Goal: Task Accomplishment & Management: Manage account settings

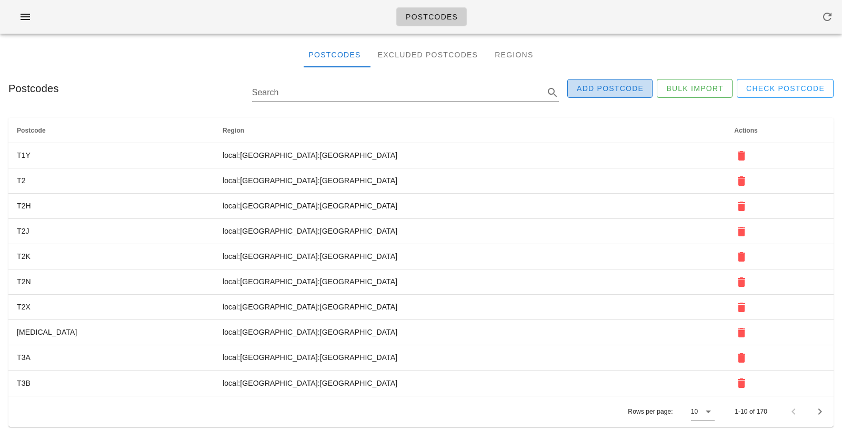
click at [611, 90] on span "Add Postcode" at bounding box center [609, 88] width 67 height 8
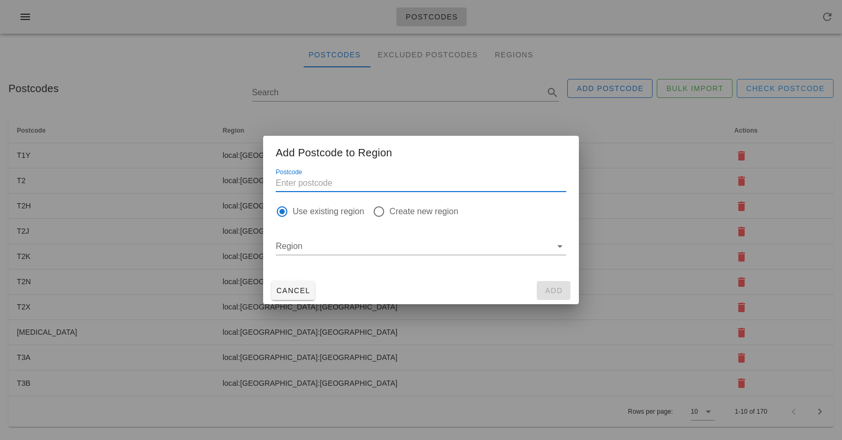
click at [320, 184] on input "Postcode" at bounding box center [421, 183] width 291 height 17
type input "T5"
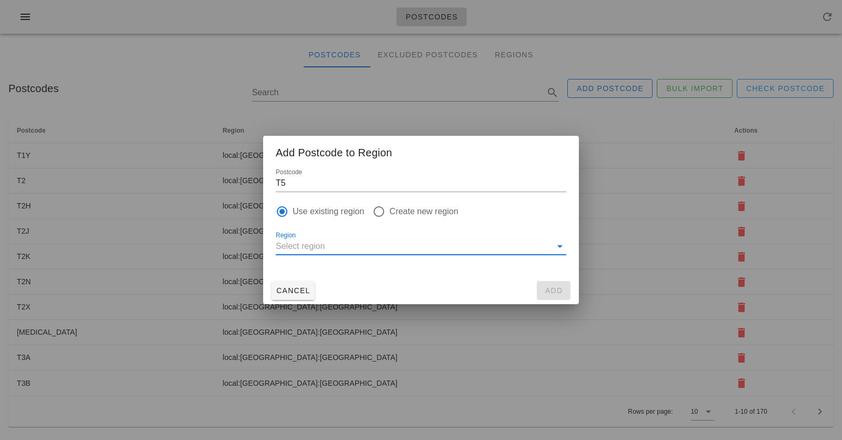
click at [330, 252] on input "Region" at bounding box center [414, 246] width 276 height 17
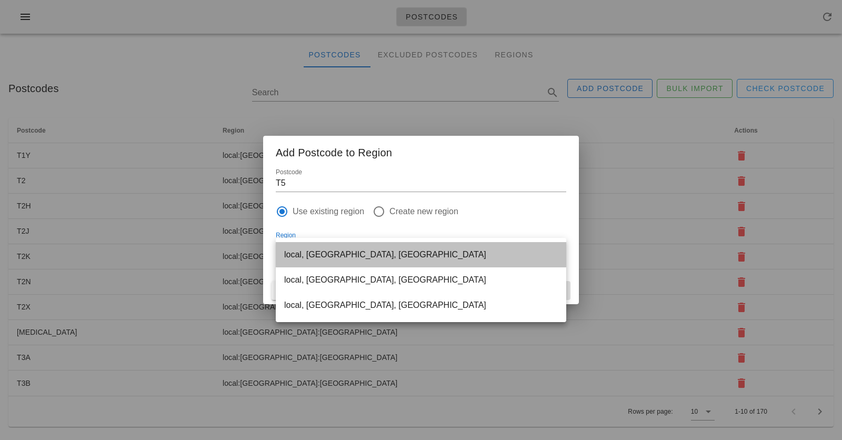
click at [319, 253] on div "local, [GEOGRAPHIC_DATA], [GEOGRAPHIC_DATA]" at bounding box center [421, 255] width 274 height 10
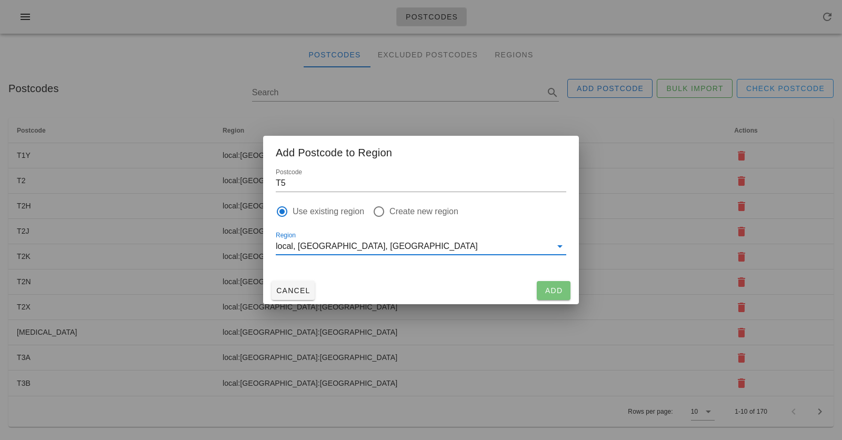
click at [556, 294] on span "Add" at bounding box center [553, 290] width 25 height 8
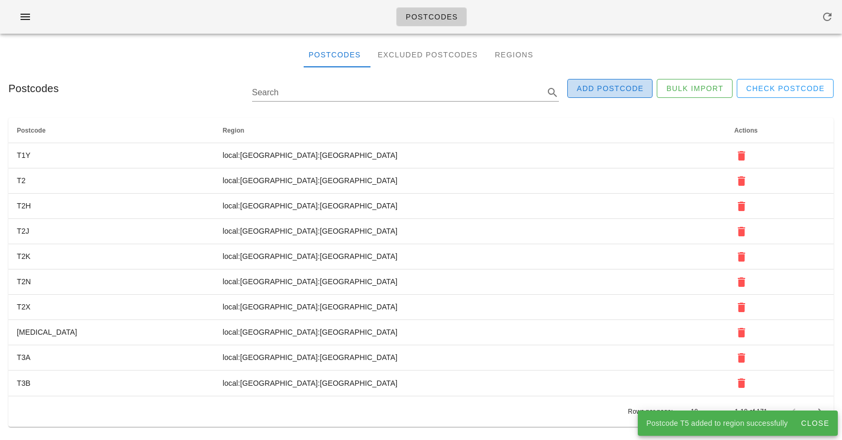
click at [622, 91] on span "Add Postcode" at bounding box center [609, 88] width 67 height 8
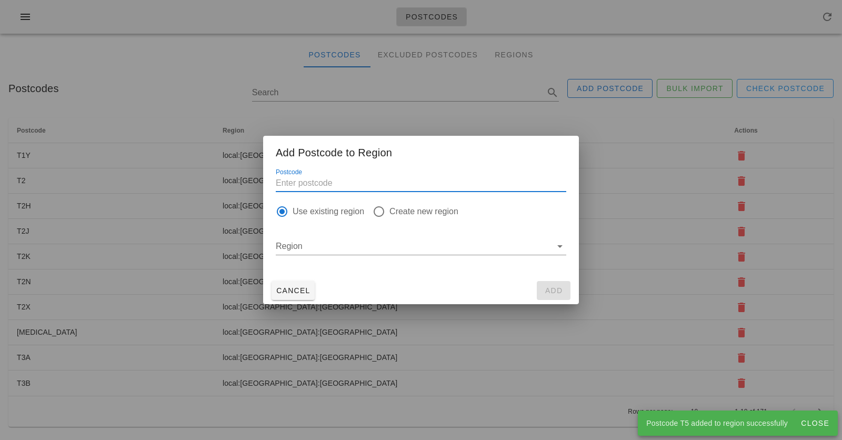
click at [310, 184] on input "Postcode" at bounding box center [421, 183] width 291 height 17
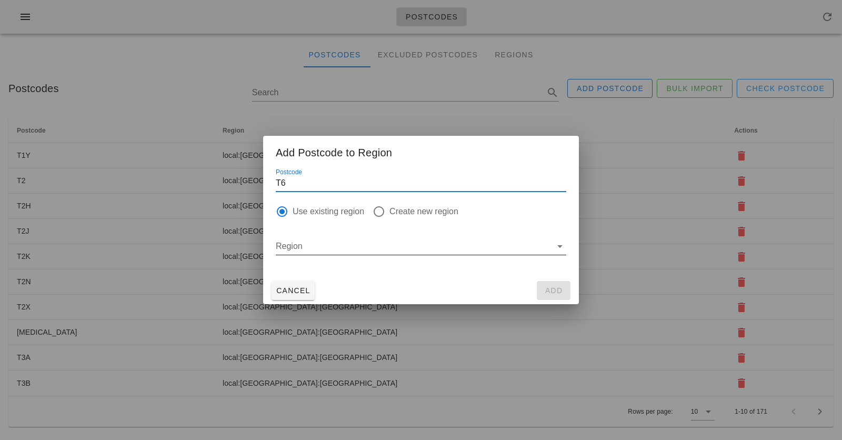
type input "T6"
click at [317, 240] on input "Region" at bounding box center [414, 246] width 276 height 17
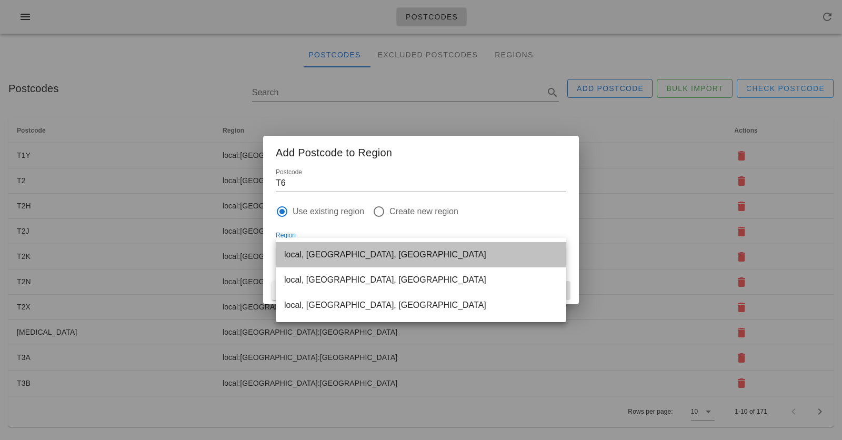
click at [318, 259] on div "local, [GEOGRAPHIC_DATA], [GEOGRAPHIC_DATA]" at bounding box center [421, 255] width 274 height 10
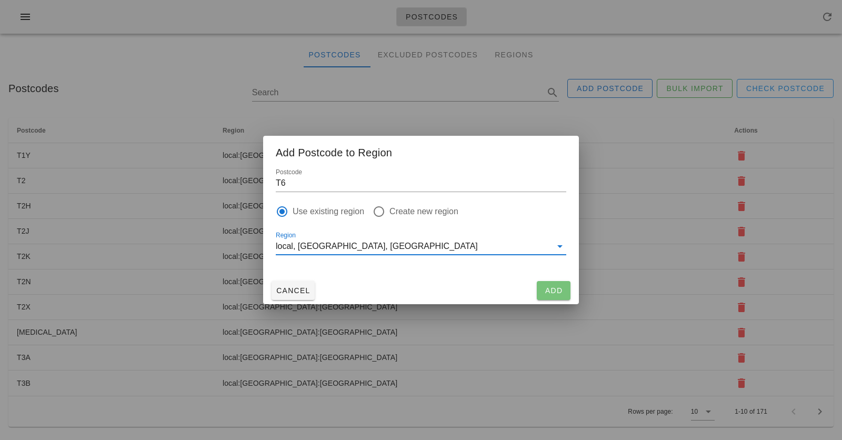
click at [546, 288] on span "Add" at bounding box center [553, 290] width 25 height 8
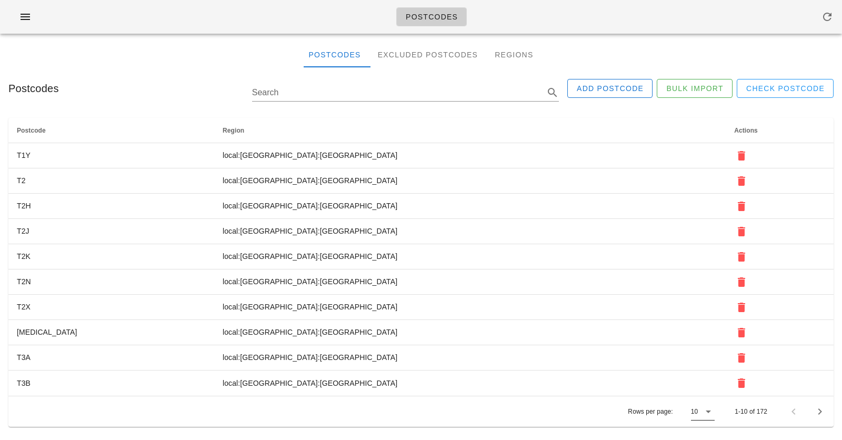
click at [711, 408] on icon at bounding box center [708, 411] width 13 height 13
click at [707, 390] on div "15" at bounding box center [703, 391] width 9 height 10
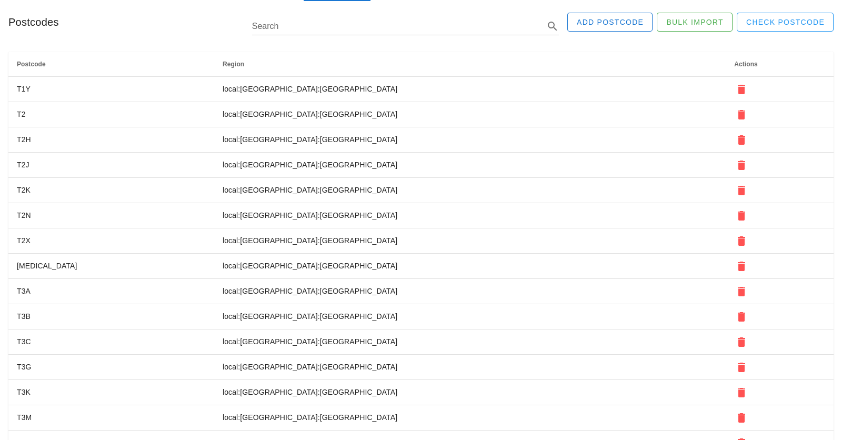
scroll to position [121, 0]
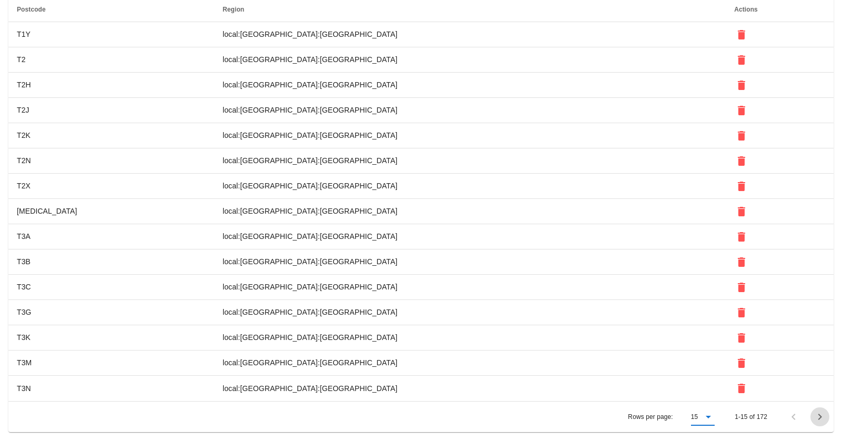
click at [817, 415] on icon "Next page" at bounding box center [820, 417] width 13 height 13
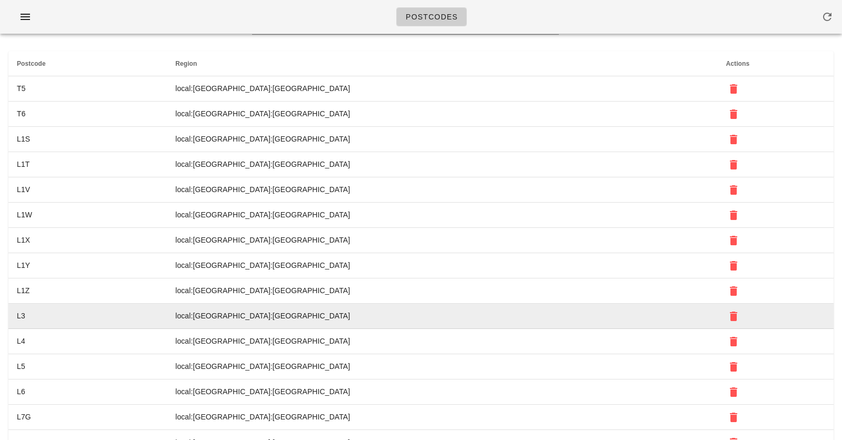
scroll to position [63, 0]
